Goal: Navigation & Orientation: Find specific page/section

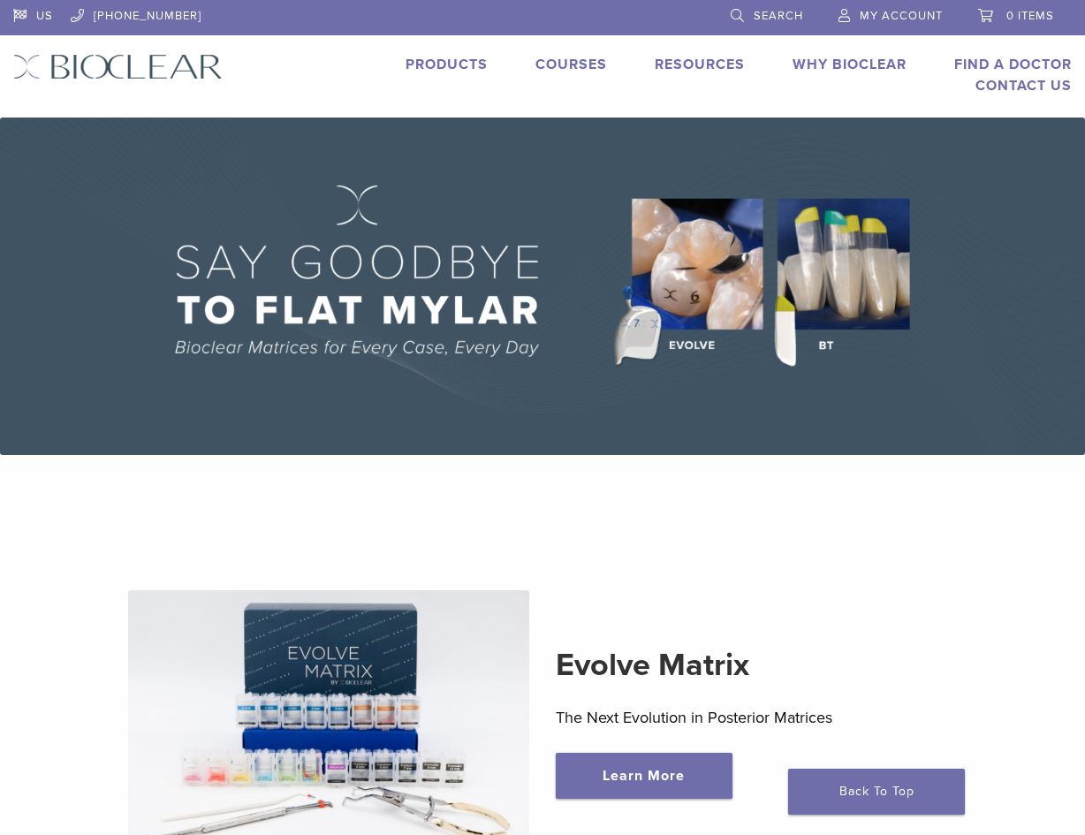
click at [349, 53] on div "US 1.855.712.5327 Search My Account 0 items Cart No products in the cart. Back …" at bounding box center [542, 59] width 1085 height 118
click at [406, 75] on li "Products" at bounding box center [447, 64] width 82 height 21
click at [406, 73] on li "Products" at bounding box center [447, 64] width 82 height 21
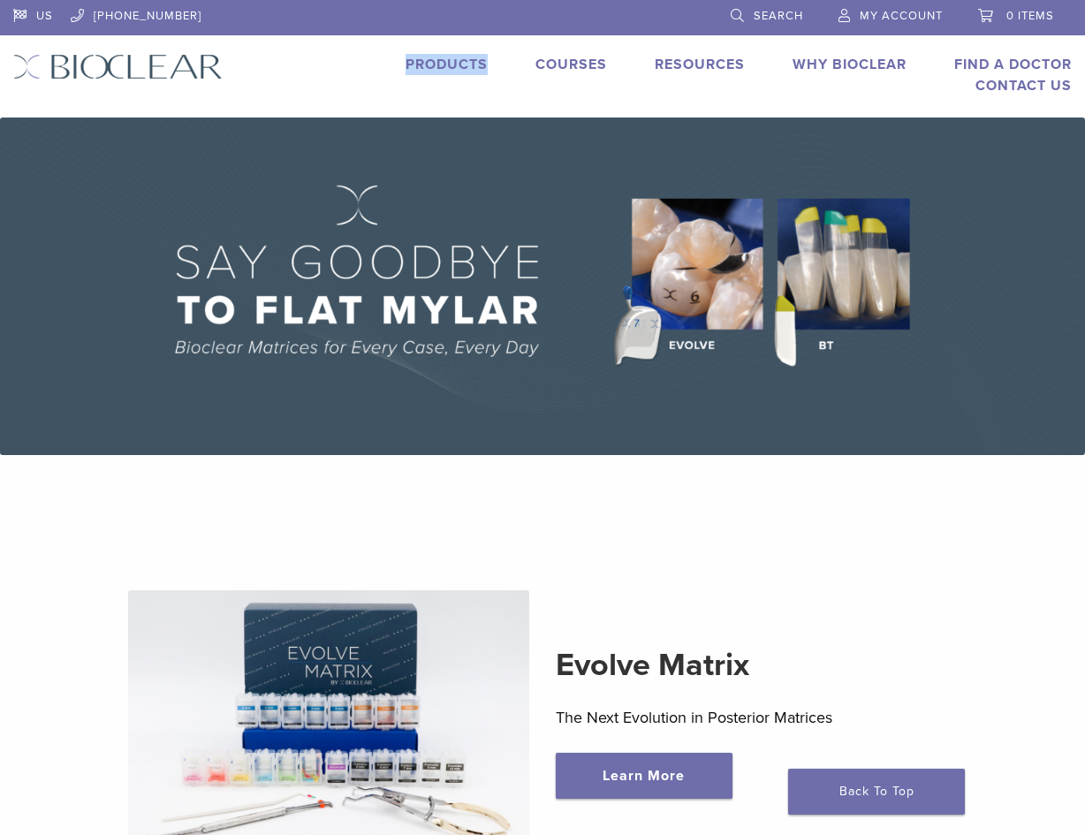
click at [406, 63] on link "Products" at bounding box center [447, 65] width 82 height 18
